Goal: Information Seeking & Learning: Check status

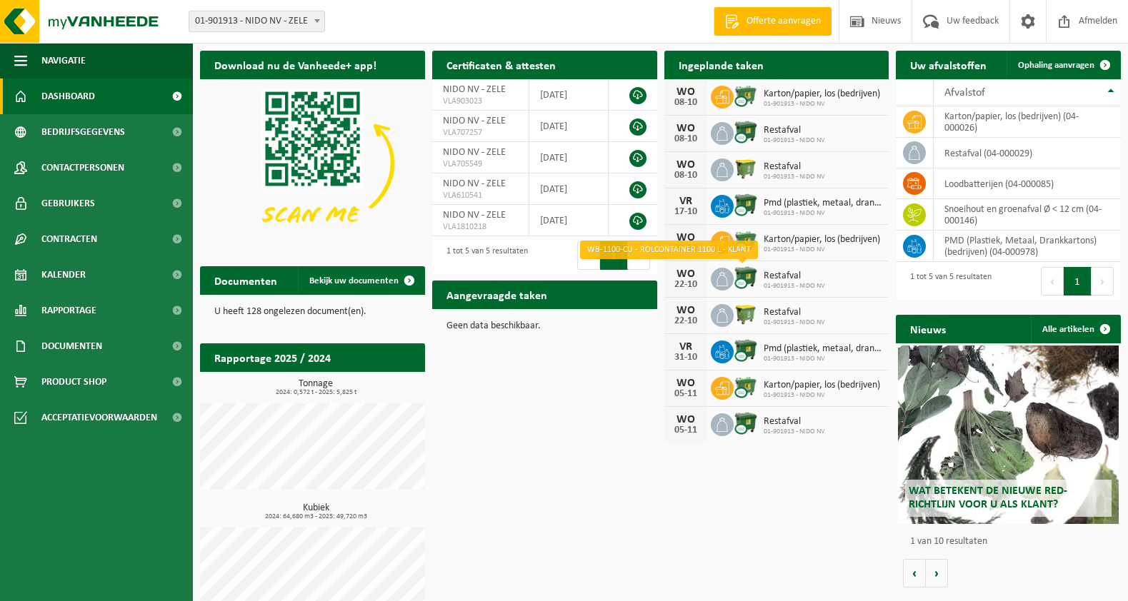
click at [751, 278] on img at bounding box center [746, 278] width 24 height 24
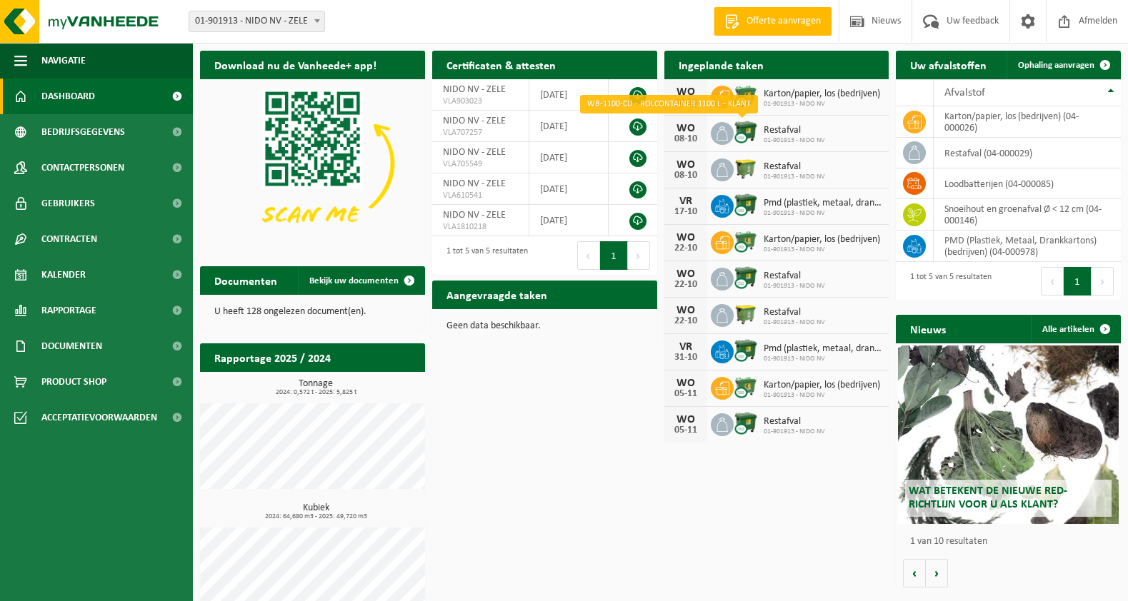
click at [738, 139] on img at bounding box center [746, 132] width 24 height 24
click at [719, 137] on icon at bounding box center [722, 133] width 14 height 14
click at [692, 134] on div "08-10" at bounding box center [685, 139] width 29 height 10
click at [741, 139] on img at bounding box center [746, 132] width 24 height 24
click at [882, 143] on div "WO 08-10 Restafval 01-901913 - NIDO NV" at bounding box center [776, 134] width 225 height 36
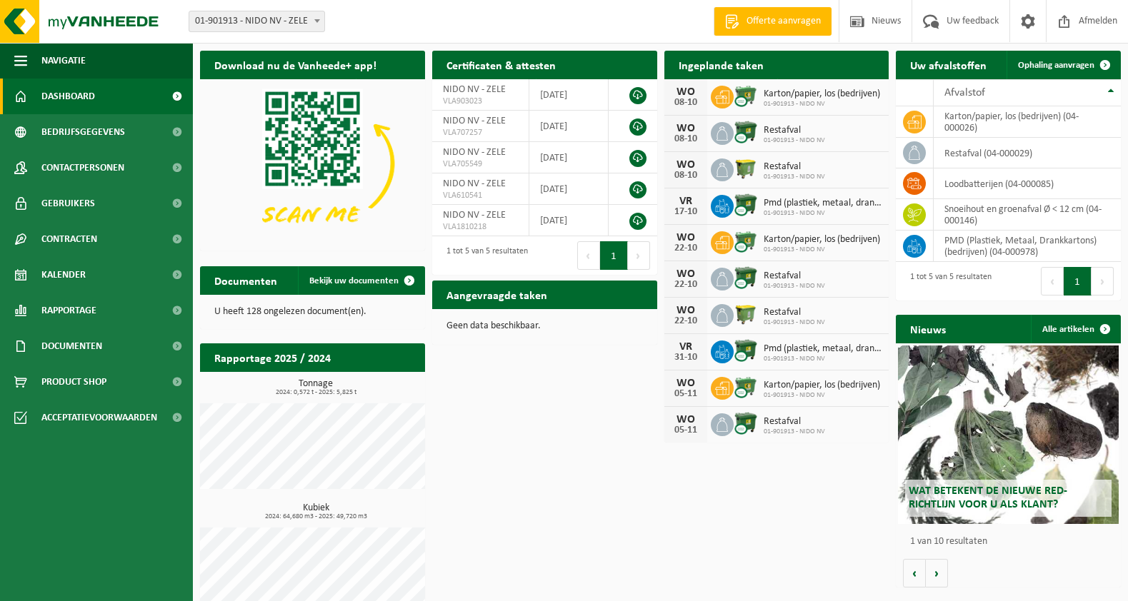
click at [769, 156] on div "WO 08-10 Restafval 01-901913 - NIDO NV" at bounding box center [776, 170] width 225 height 36
click at [801, 186] on div "WO 08-10 Restafval 01-901913 - NIDO NV" at bounding box center [776, 170] width 225 height 36
click at [803, 175] on span "01-901913 - NIDO NV" at bounding box center [794, 177] width 61 height 9
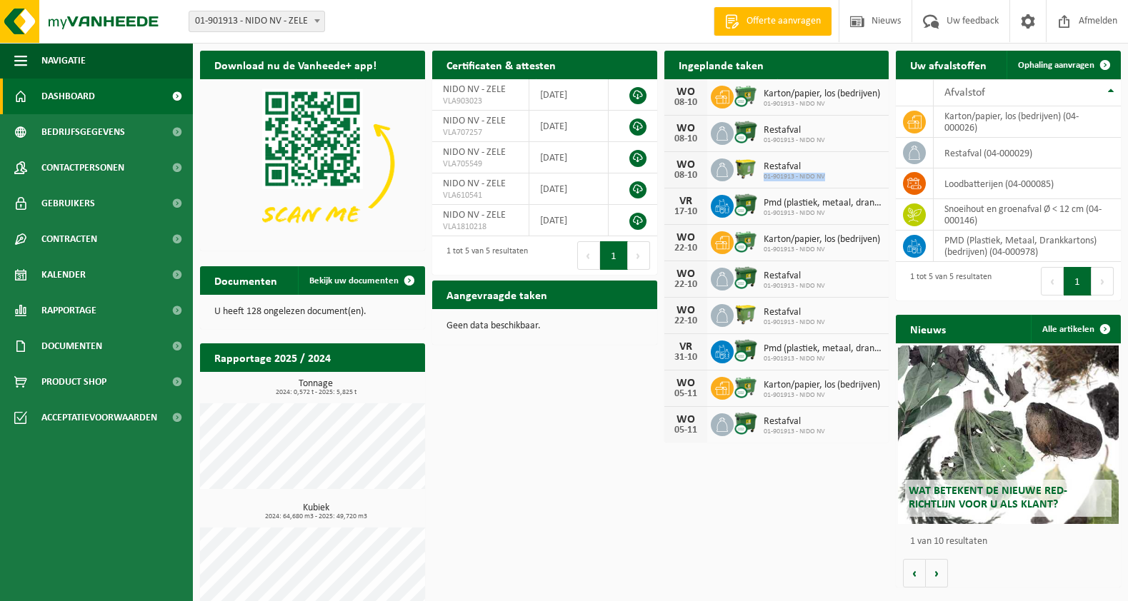
click at [803, 175] on span "01-901913 - NIDO NV" at bounding box center [794, 177] width 61 height 9
click at [554, 465] on div "Download nu de Vanheede+ app! Verberg Certificaten & attesten Bekijk uw certifi…" at bounding box center [660, 336] width 928 height 584
click at [864, 79] on span at bounding box center [873, 93] width 29 height 29
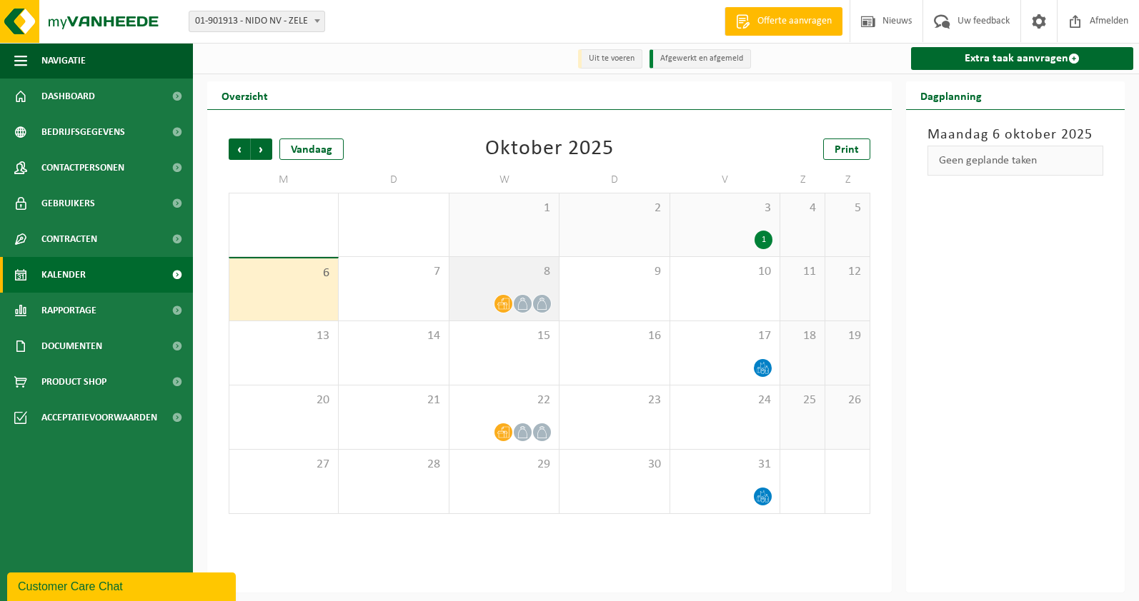
click at [526, 310] on icon at bounding box center [522, 304] width 9 height 12
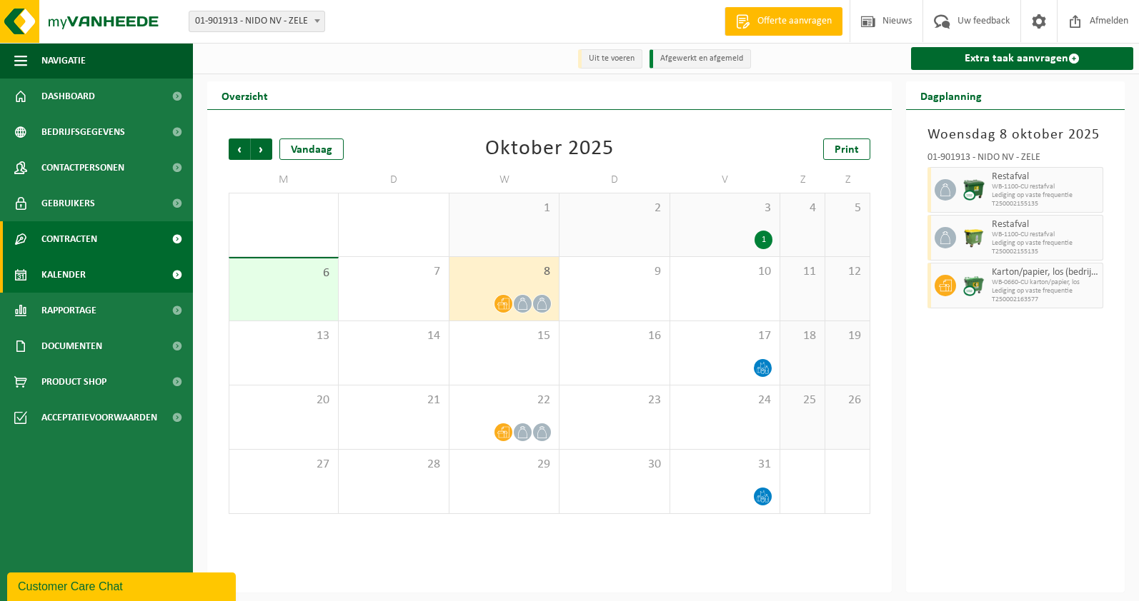
click at [96, 247] on span "Contracten" at bounding box center [69, 239] width 56 height 36
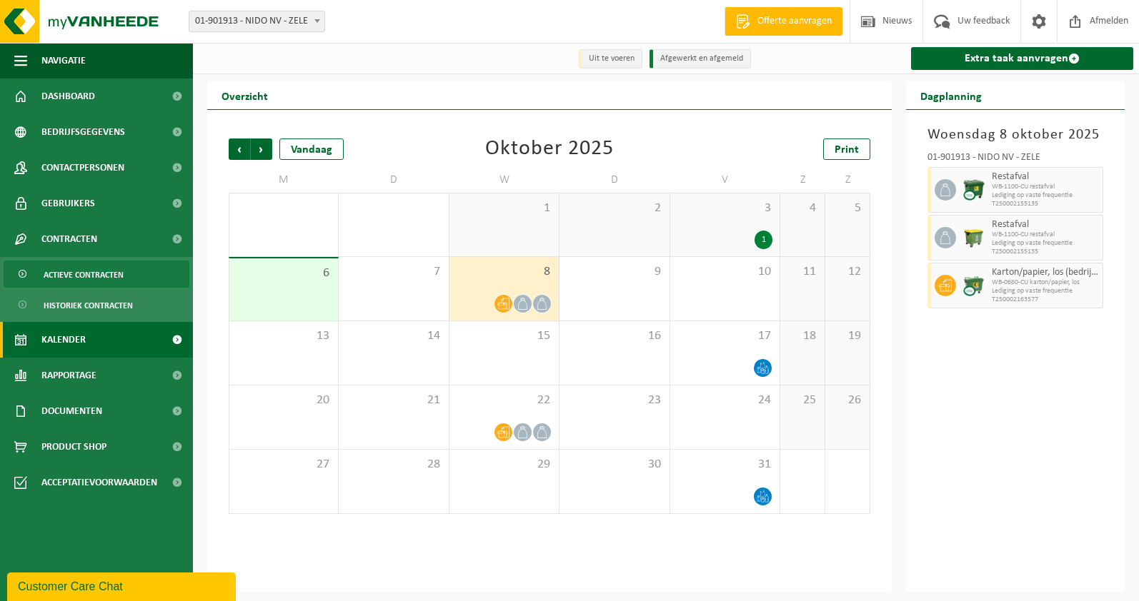
click at [96, 270] on span "Actieve contracten" at bounding box center [84, 274] width 80 height 27
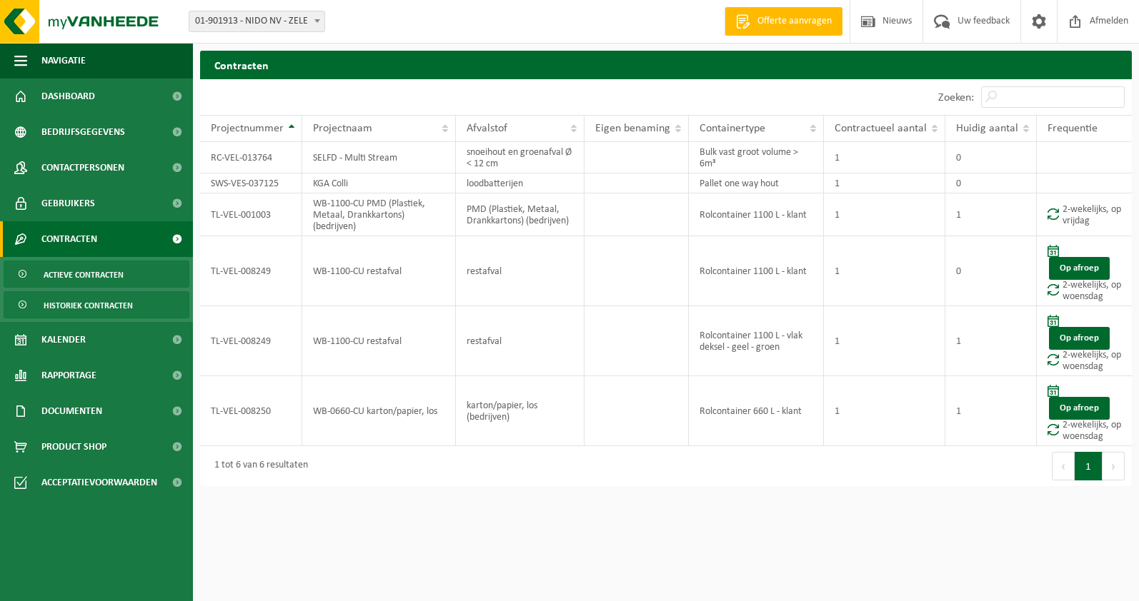
click at [95, 311] on span "Historiek contracten" at bounding box center [88, 305] width 89 height 27
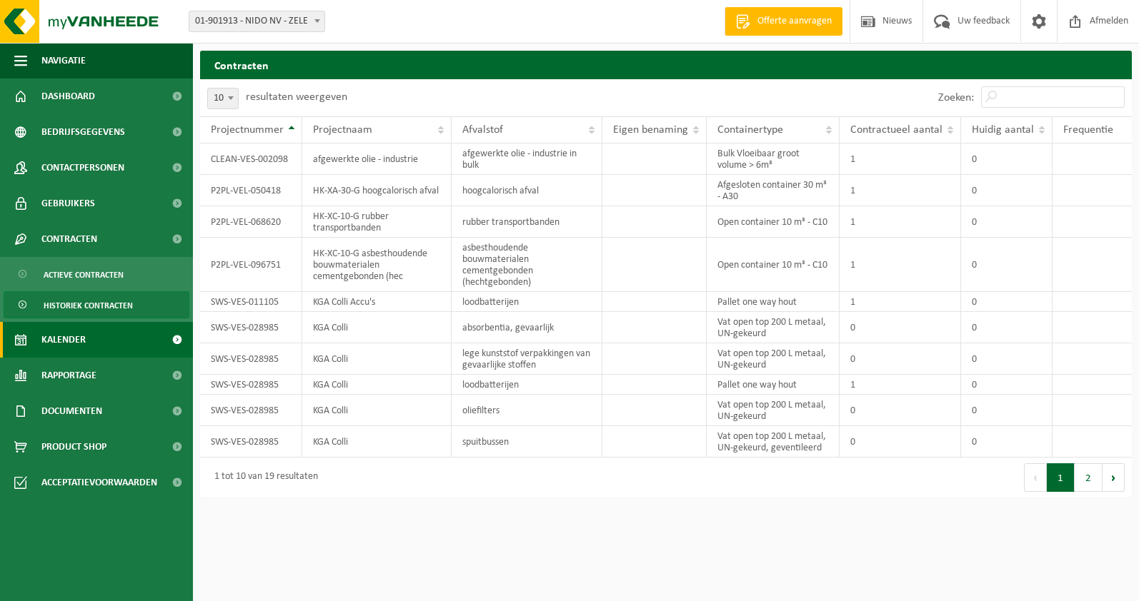
click at [85, 330] on span "Kalender" at bounding box center [63, 340] width 44 height 36
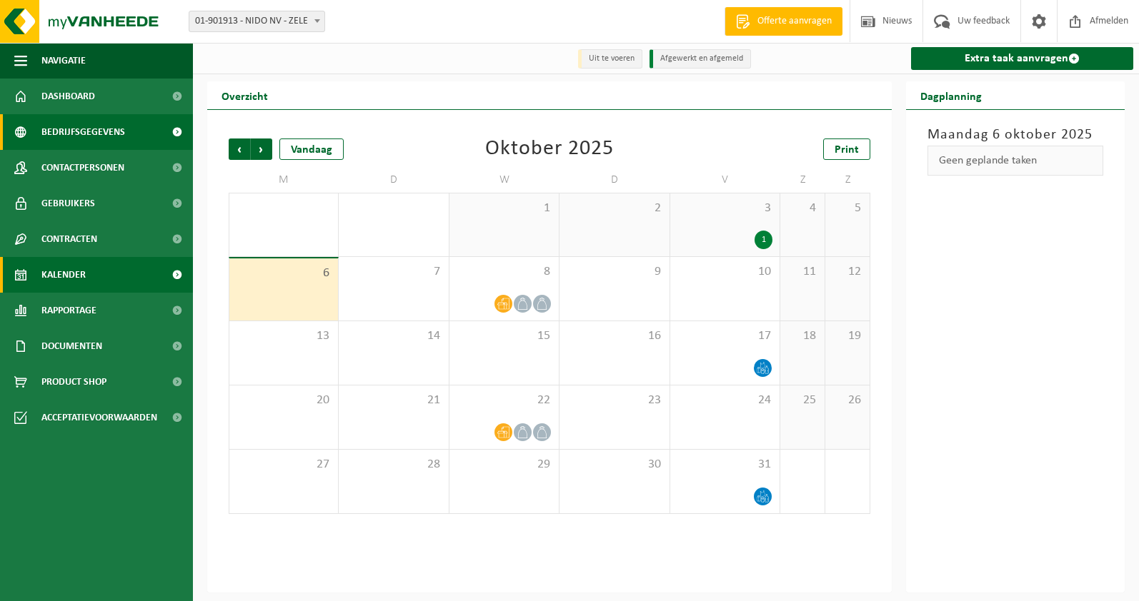
click at [104, 124] on span "Bedrijfsgegevens" at bounding box center [83, 132] width 84 height 36
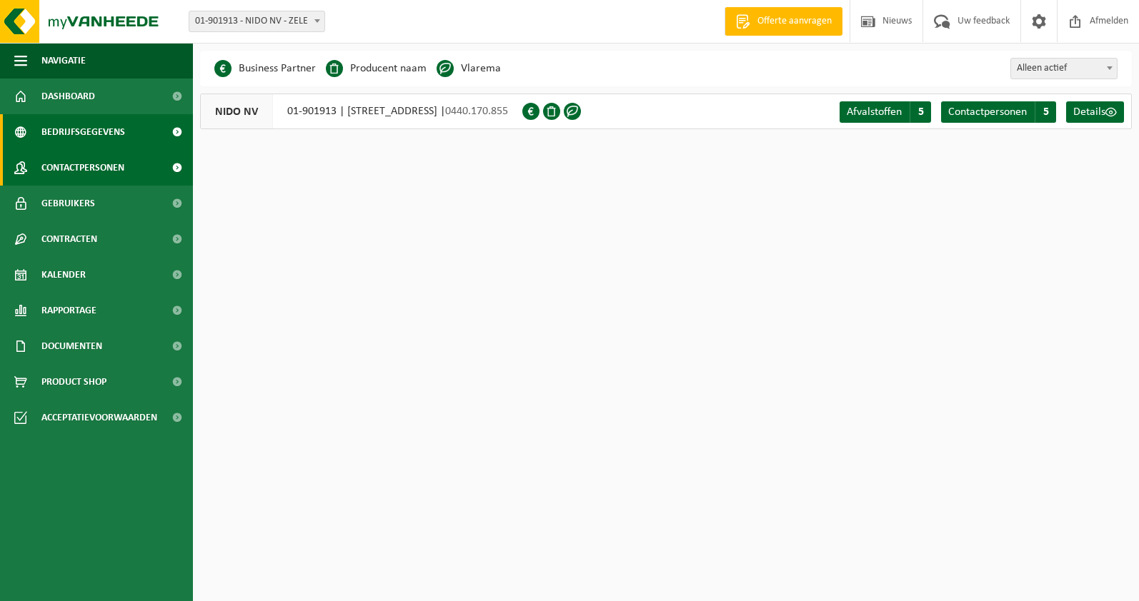
click at [95, 171] on span "Contactpersonen" at bounding box center [82, 168] width 83 height 36
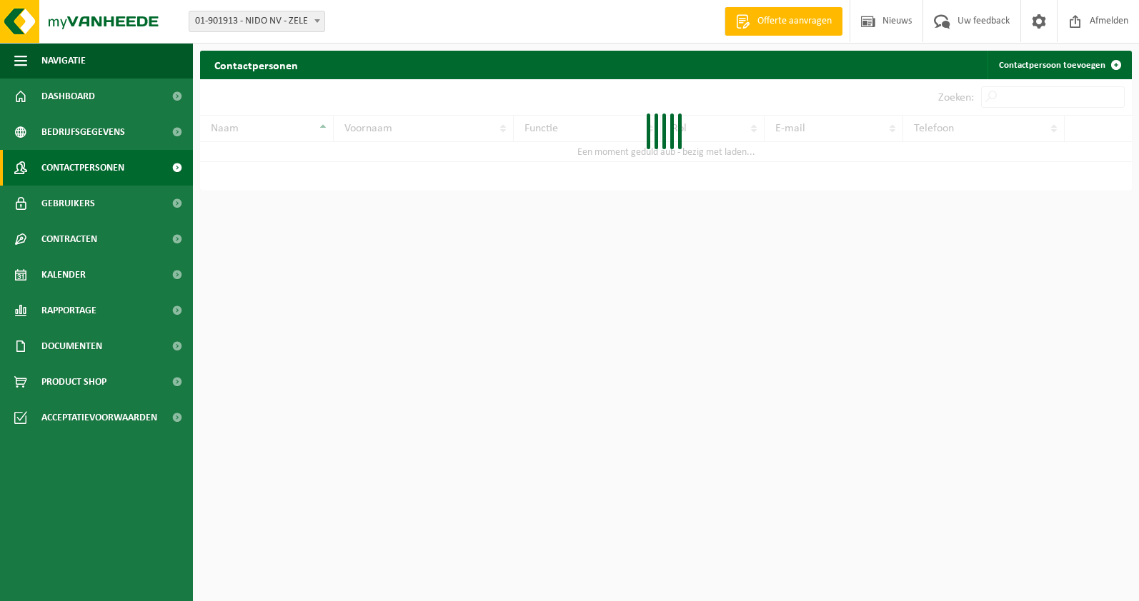
click at [89, 189] on span "Gebruikers" at bounding box center [68, 204] width 54 height 36
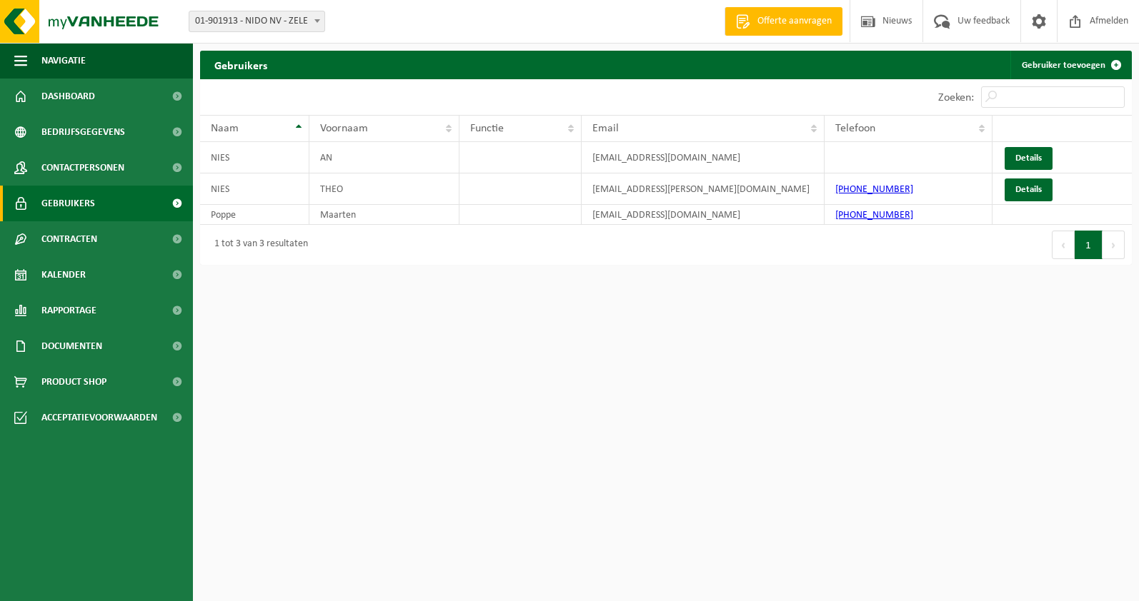
click at [84, 218] on span "Gebruikers" at bounding box center [68, 204] width 54 height 36
click at [84, 224] on span "Contracten" at bounding box center [69, 239] width 56 height 36
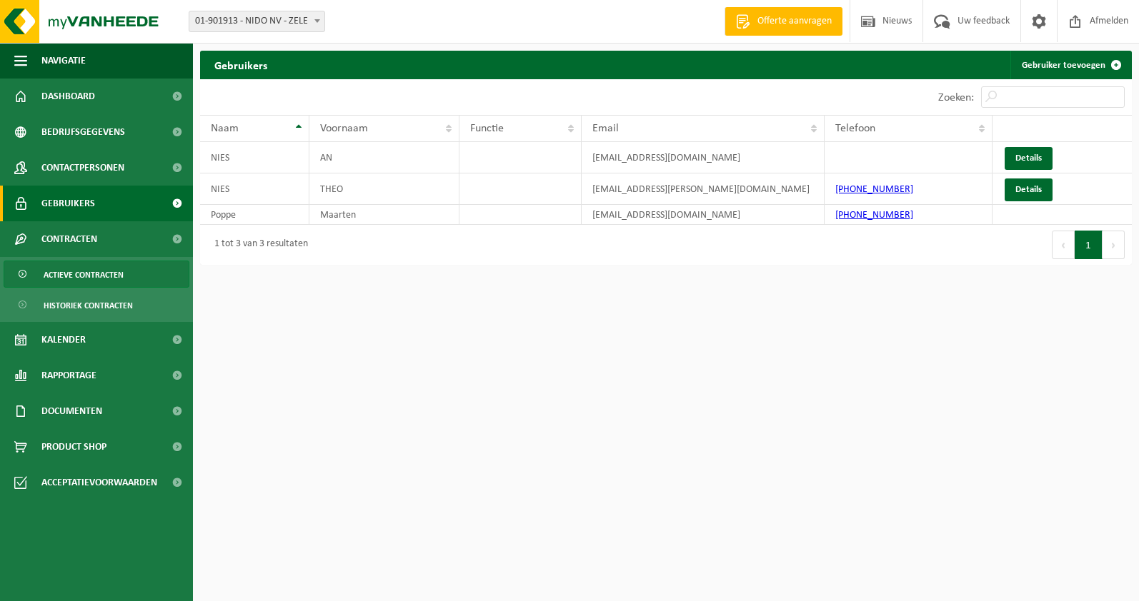
click at [97, 274] on span "Actieve contracten" at bounding box center [84, 274] width 80 height 27
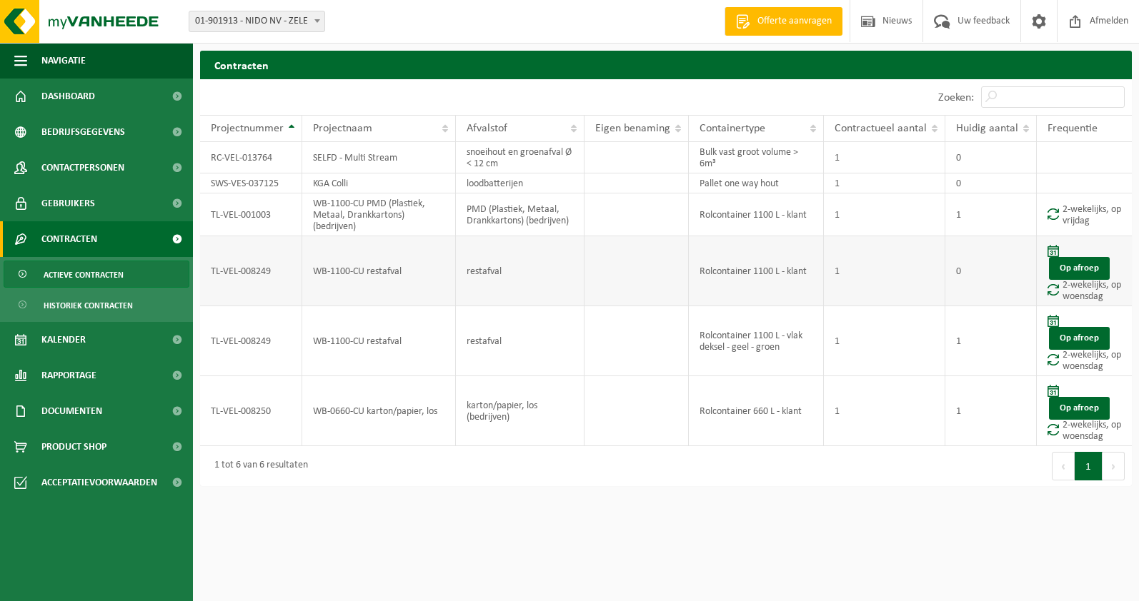
click at [986, 286] on td "0" at bounding box center [990, 271] width 91 height 70
click at [281, 274] on td "TL-VEL-008249" at bounding box center [251, 271] width 102 height 70
click at [262, 271] on td "TL-VEL-008249" at bounding box center [251, 271] width 102 height 70
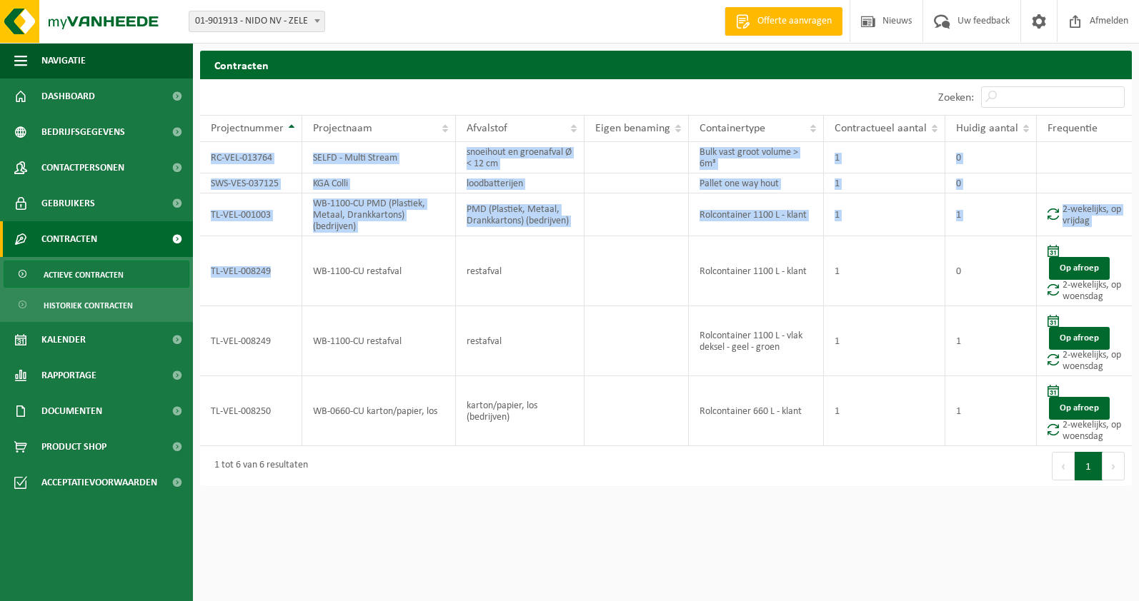
drag, startPoint x: 289, startPoint y: 269, endPoint x: 196, endPoint y: 269, distance: 92.1
click at [196, 269] on div "Contracten Even geduld. Door de grote hoeveelheid gegevens duurt het laden even…" at bounding box center [666, 272] width 946 height 443
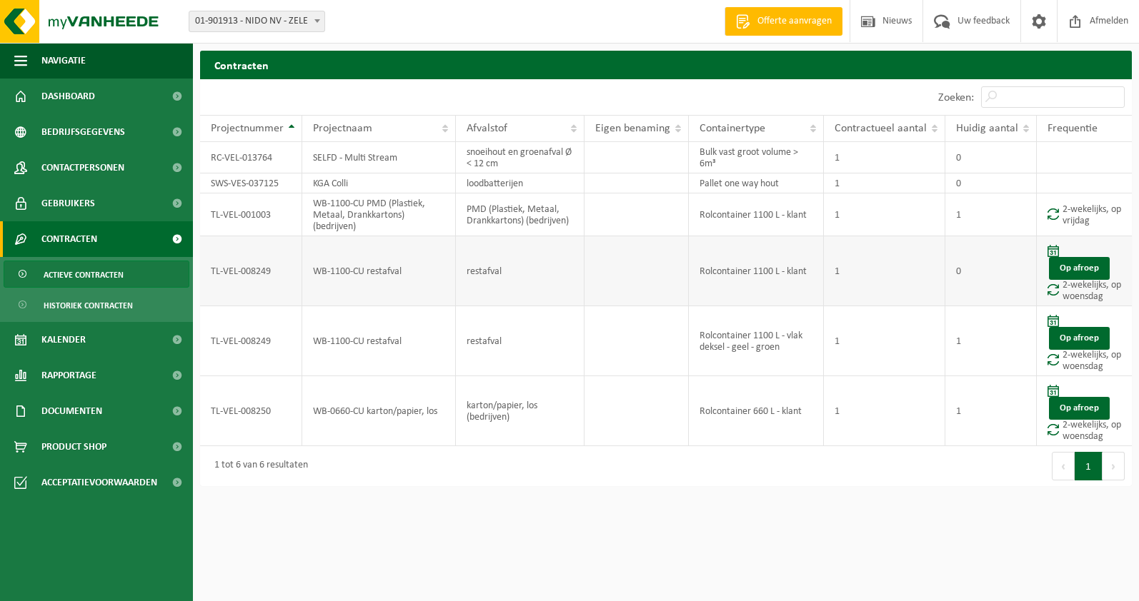
click at [439, 272] on td "WB-1100-CU restafval" at bounding box center [379, 271] width 154 height 70
click at [540, 530] on html "Vestiging: 01-901913 - NIDO NV - ZELE 01-901913 - NIDO NV - ZELE Welkom [PERSON…" at bounding box center [569, 300] width 1139 height 601
